Goal: Understand process/instructions: Learn how to perform a task or action

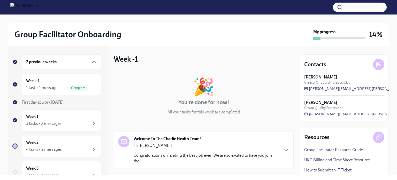
scroll to position [47, 0]
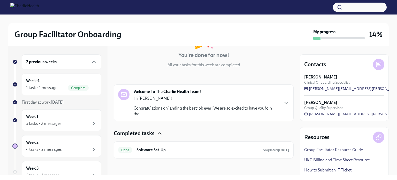
click at [158, 133] on icon "button" at bounding box center [160, 133] width 6 height 6
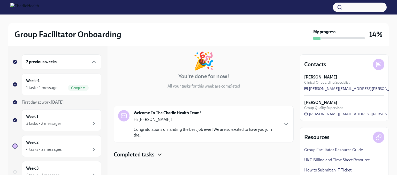
click at [165, 125] on div "Hi [PERSON_NAME]! Congratulations on landing the best job ever! We are so excit…" at bounding box center [206, 127] width 145 height 21
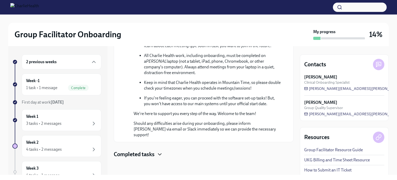
scroll to position [287, 0]
click at [161, 155] on icon "button" at bounding box center [160, 154] width 6 height 6
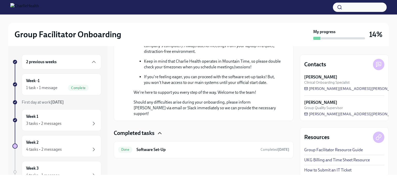
scroll to position [308, 0]
click at [152, 142] on div "Done Software Set-Up Completed [DATE]" at bounding box center [204, 149] width 180 height 17
click at [148, 150] on h6 "Software Set-Up" at bounding box center [197, 150] width 120 height 6
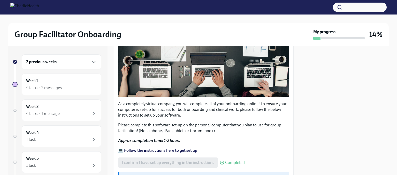
scroll to position [31, 0]
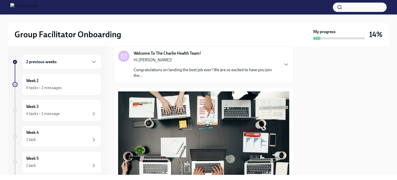
click at [181, 63] on div "Hi [PERSON_NAME]! Congratulations on landing the best job ever! We are so excit…" at bounding box center [206, 67] width 145 height 21
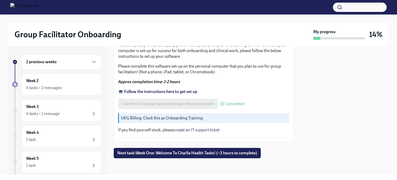
scroll to position [444, 0]
click at [205, 156] on button "Next task : Week One: Welcome To Charlie Health Tasks! (~3 hours to complete)" at bounding box center [187, 153] width 147 height 10
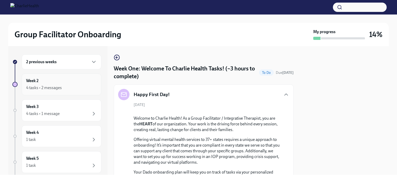
click at [56, 86] on div "4 tasks • 2 messages" at bounding box center [44, 88] width 36 height 6
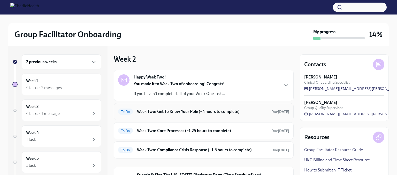
click at [169, 118] on div "To Do Week Two: Get To Know Your Role (~4 hours to complete) Due [DATE]" at bounding box center [204, 111] width 180 height 17
click at [169, 114] on div "To Do Week Two: Get To Know Your Role (~4 hours to complete) Due [DATE]" at bounding box center [203, 111] width 171 height 8
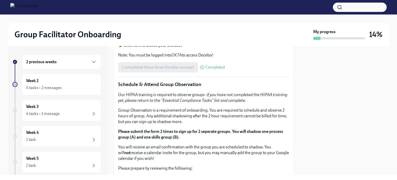
scroll to position [221, 0]
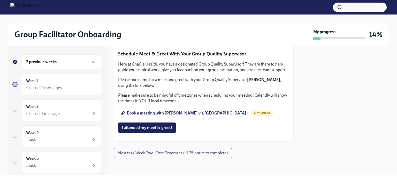
scroll to position [526, 0]
click at [159, 154] on span "Next task : Week Two: Core Processes (~1.25 hours to complete)" at bounding box center [173, 152] width 110 height 5
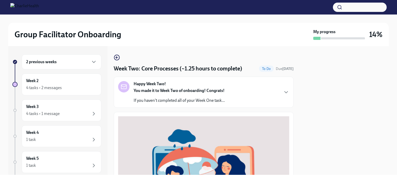
click at [160, 91] on strong "You made it to Week Two of onboarding! Congrats!" at bounding box center [179, 90] width 91 height 5
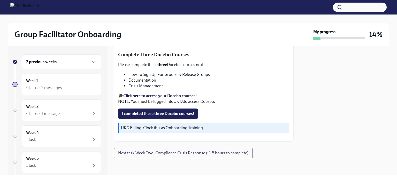
scroll to position [314, 0]
click at [44, 54] on div "2 previous weeks Week 2 4 tasks • 2 messages Week 3 4 tasks • 1 message Week 4 …" at bounding box center [57, 110] width 99 height 129
click at [42, 85] on div "4 tasks • 2 messages" at bounding box center [44, 88] width 36 height 6
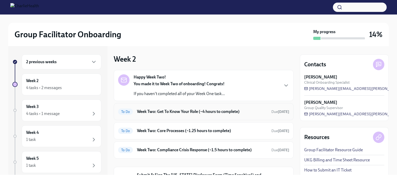
scroll to position [29, 0]
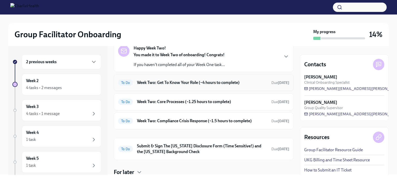
click at [163, 83] on h6 "Week Two: Get To Know Your Role (~4 hours to complete)" at bounding box center [202, 83] width 130 height 6
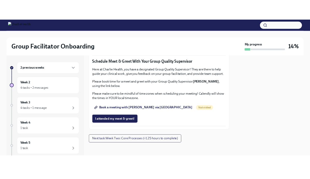
scroll to position [526, 0]
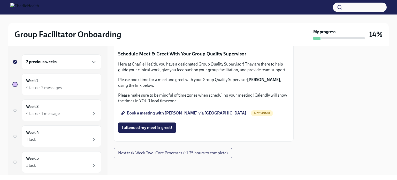
click at [152, 115] on span "Book a meeting with [PERSON_NAME] via [GEOGRAPHIC_DATA]" at bounding box center [184, 112] width 125 height 5
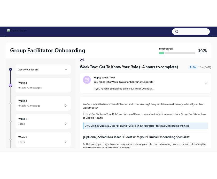
scroll to position [10, 0]
